Goal: Information Seeking & Learning: Understand process/instructions

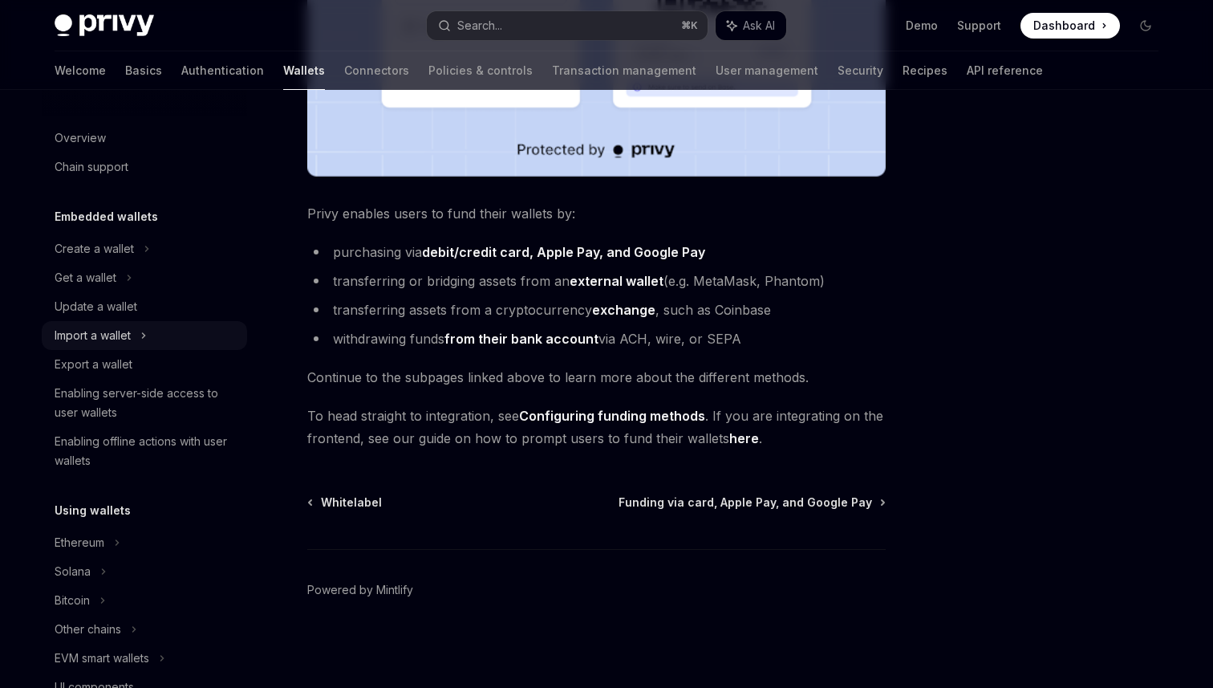
scroll to position [701, 0]
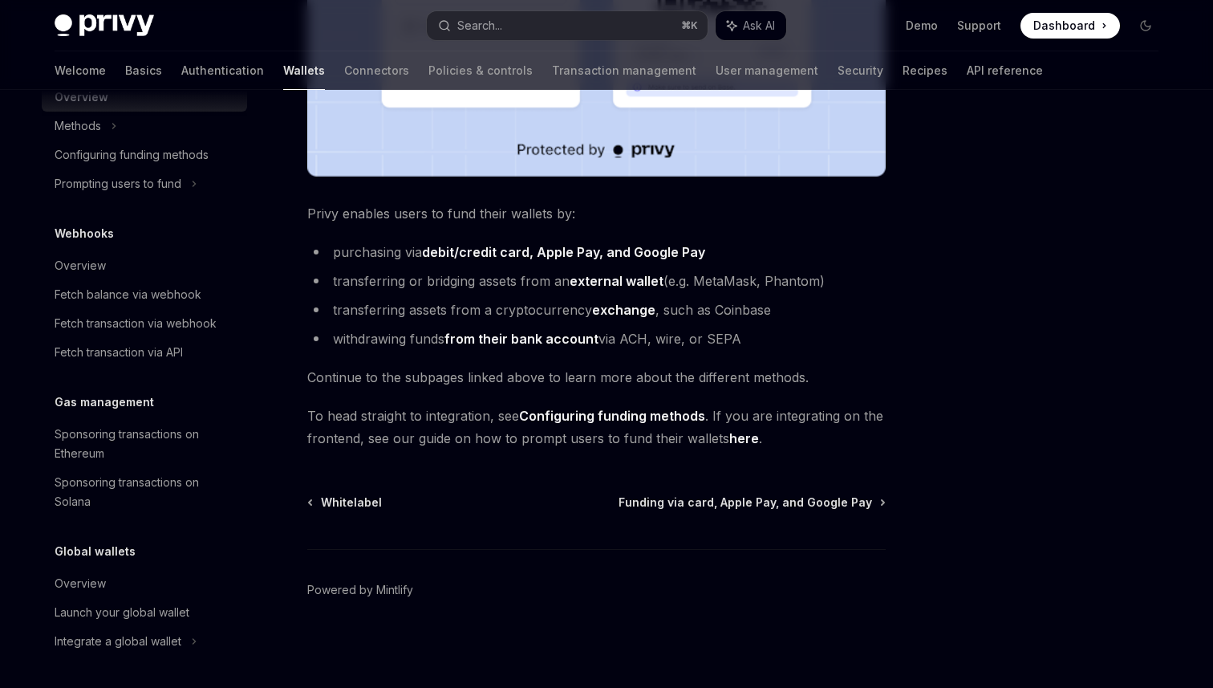
click at [770, 494] on div "Funding Overview OpenAI Open in ChatGPT OpenAI Open in ChatGPT Privy makes it e…" at bounding box center [446, 119] width 886 height 1136
click at [770, 505] on span "Funding via card, Apple Pay, and Google Pay" at bounding box center [746, 502] width 254 height 16
type textarea "*"
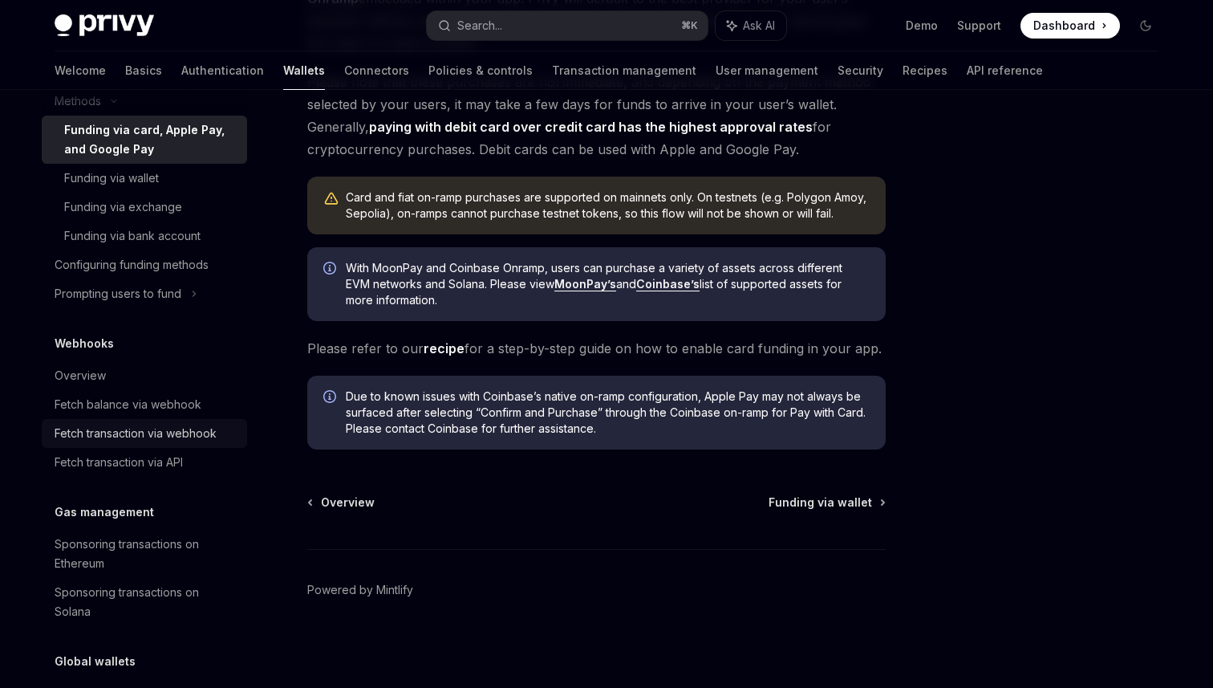
scroll to position [835, 0]
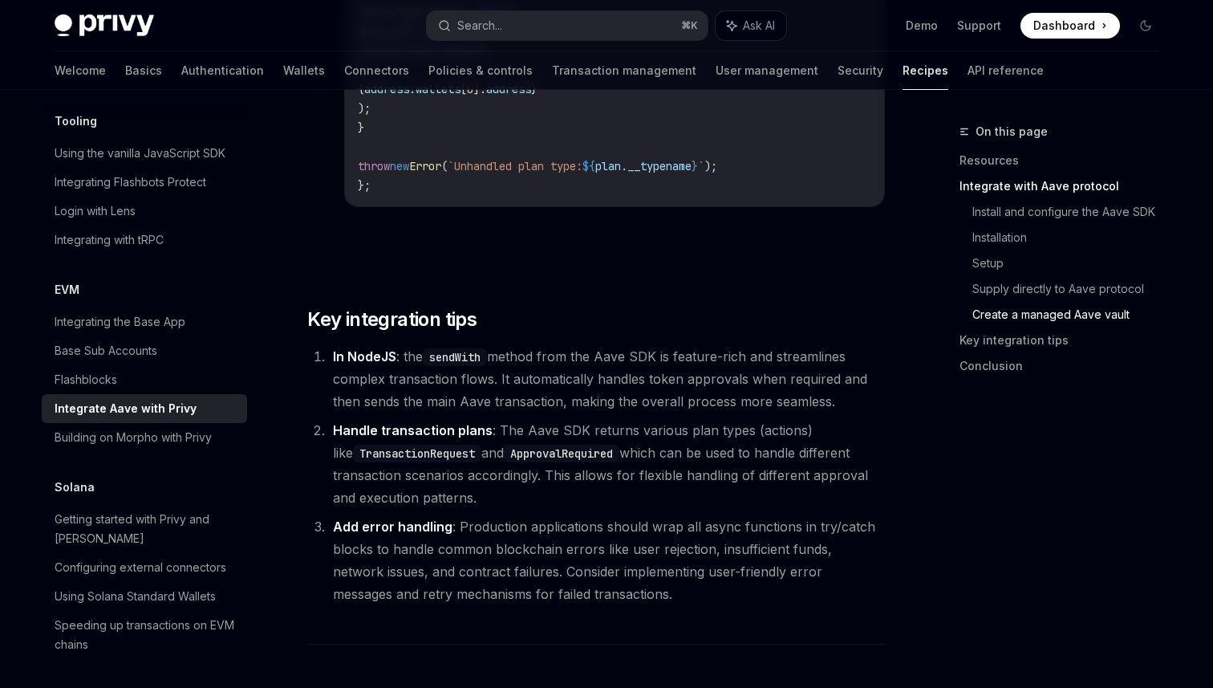
scroll to position [5830, 0]
